Goal: Navigation & Orientation: Go to known website

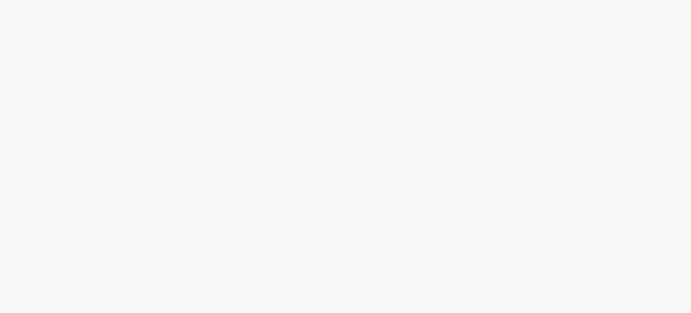
click at [330, 21] on body at bounding box center [345, 156] width 691 height 313
